Goal: Check status: Check status

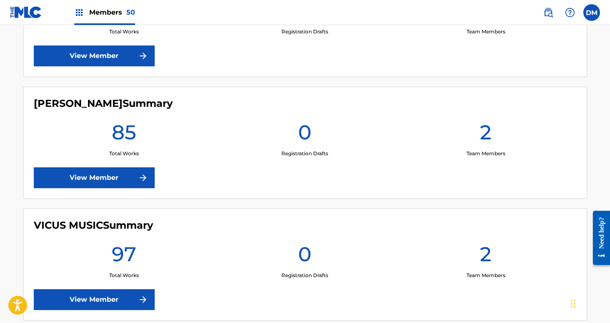
scroll to position [5917, 0]
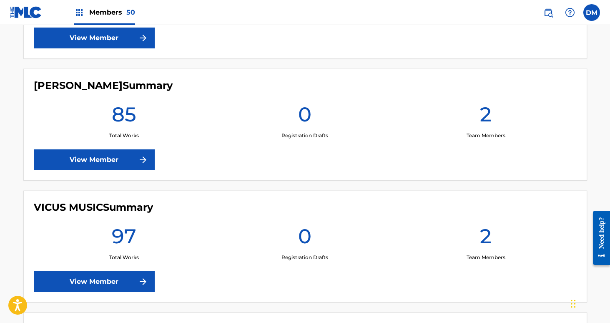
click at [135, 161] on link "View Member" at bounding box center [94, 159] width 121 height 21
